Goal: Find specific page/section: Find specific page/section

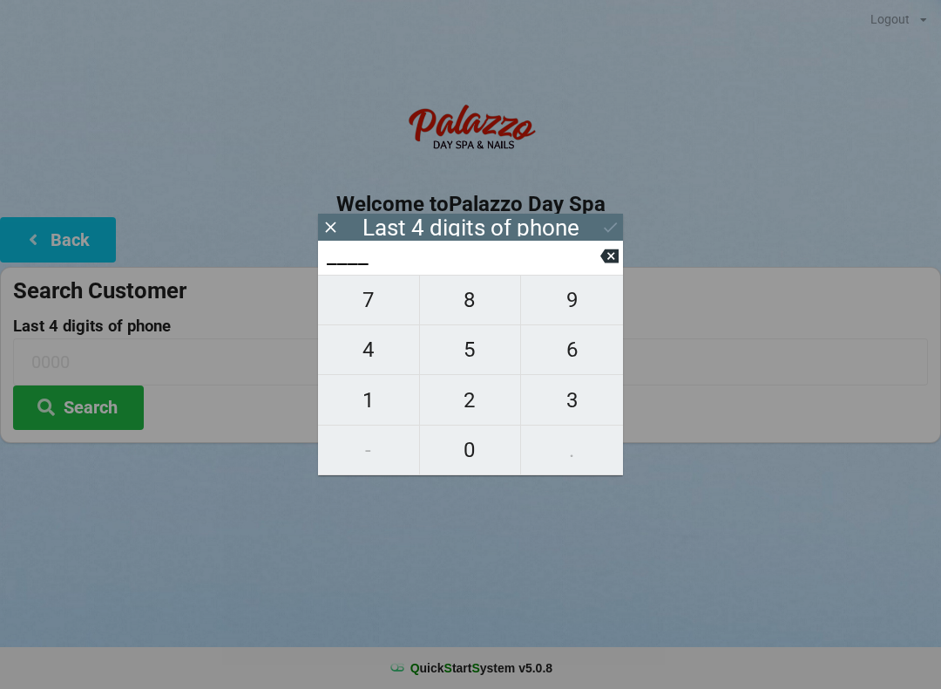
click at [376, 311] on span "7" at bounding box center [368, 300] width 101 height 37
type input "7___"
click at [377, 357] on span "4" at bounding box center [368, 349] width 101 height 37
type input "74__"
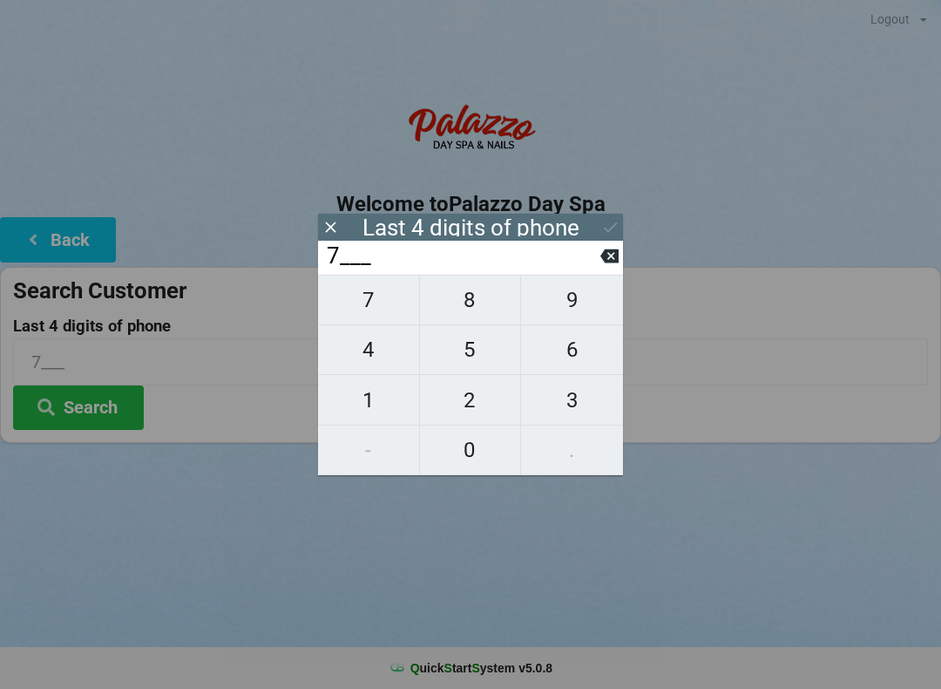
type input "74__"
click at [475, 308] on span "8" at bounding box center [470, 300] width 101 height 37
type input "748_"
click at [584, 309] on span "9" at bounding box center [572, 300] width 102 height 37
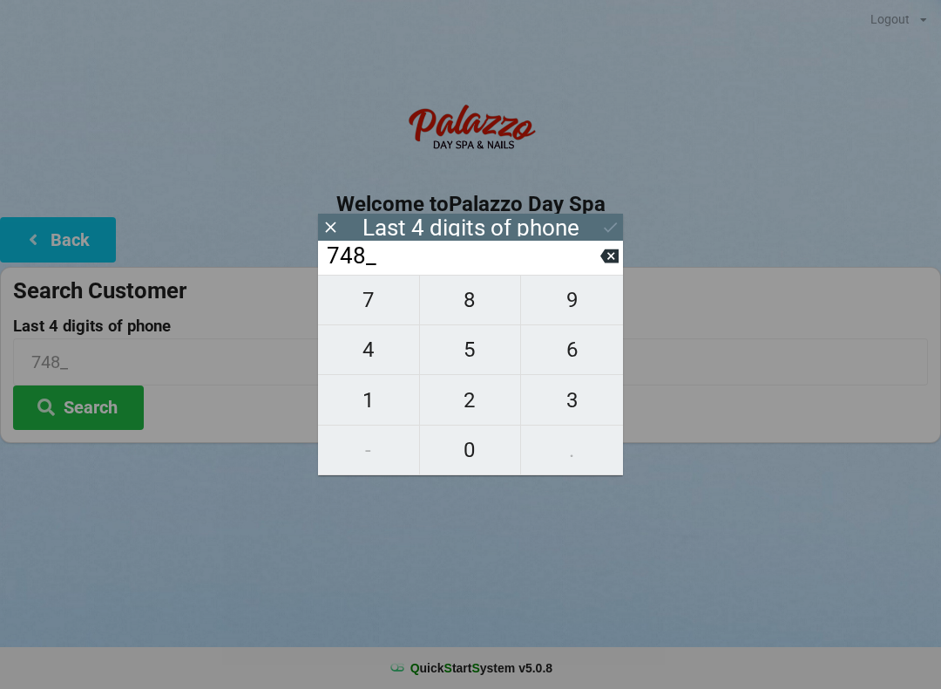
type input "7489"
click at [614, 224] on icon at bounding box center [610, 227] width 18 height 18
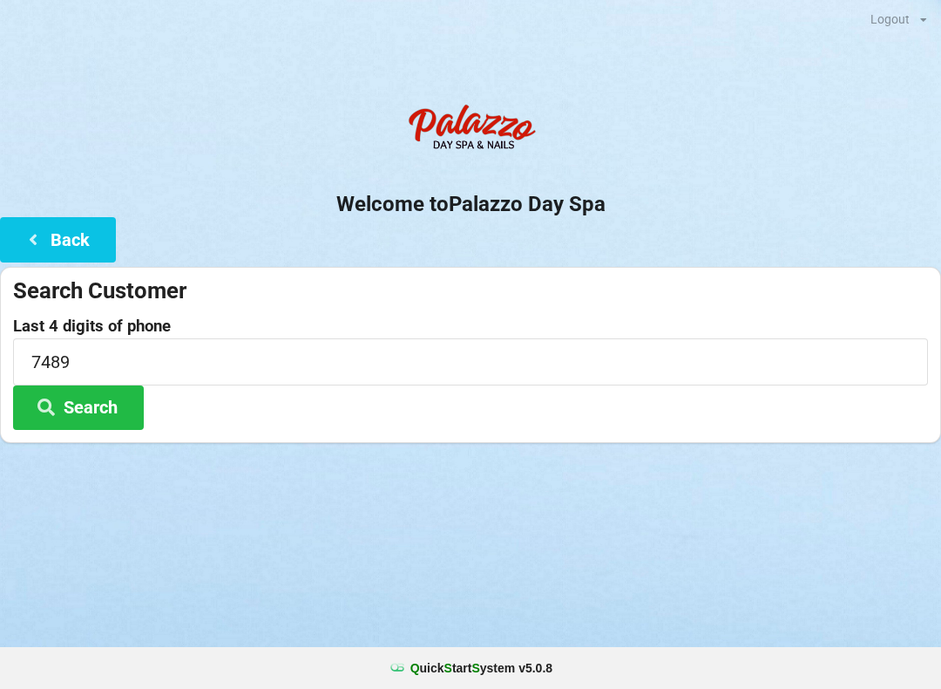
click at [112, 404] on button "Search" at bounding box center [78, 407] width 131 height 44
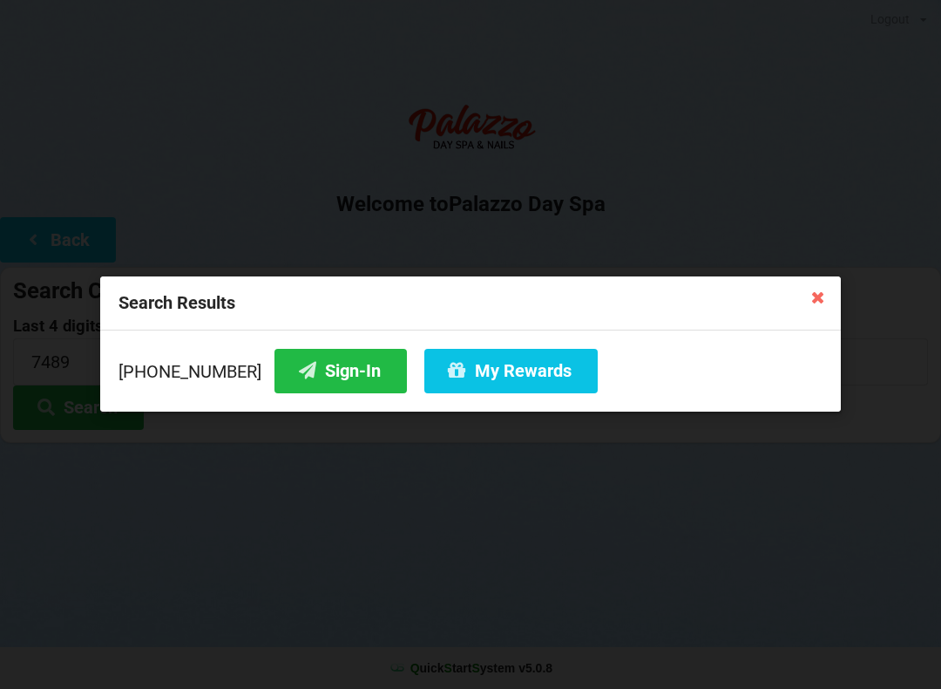
click at [326, 379] on button "Sign-In" at bounding box center [341, 371] width 133 height 44
